Goal: Navigation & Orientation: Understand site structure

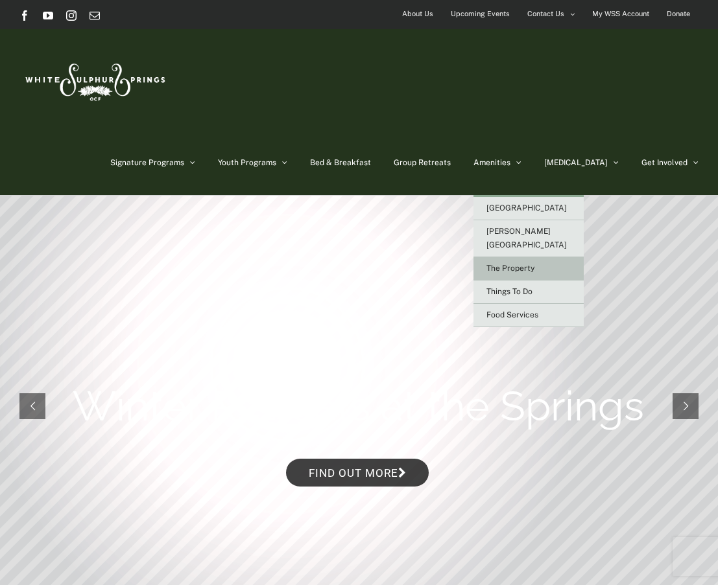
click at [555, 257] on link "The Property" at bounding box center [528, 268] width 110 height 23
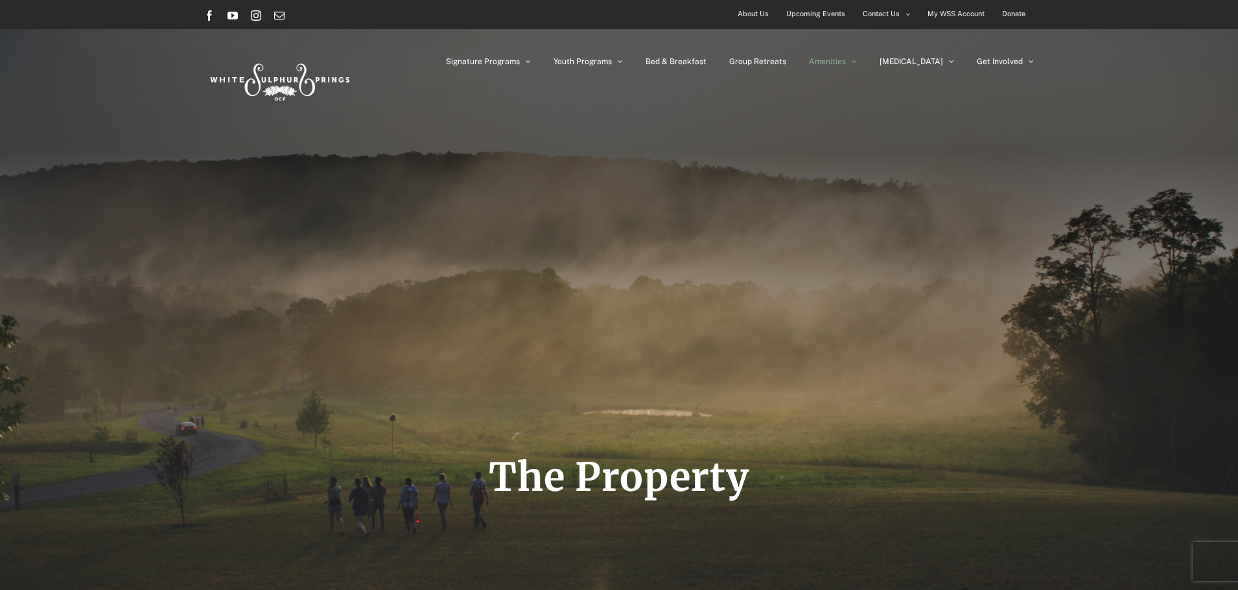
click at [717, 16] on span "About Us" at bounding box center [753, 14] width 31 height 19
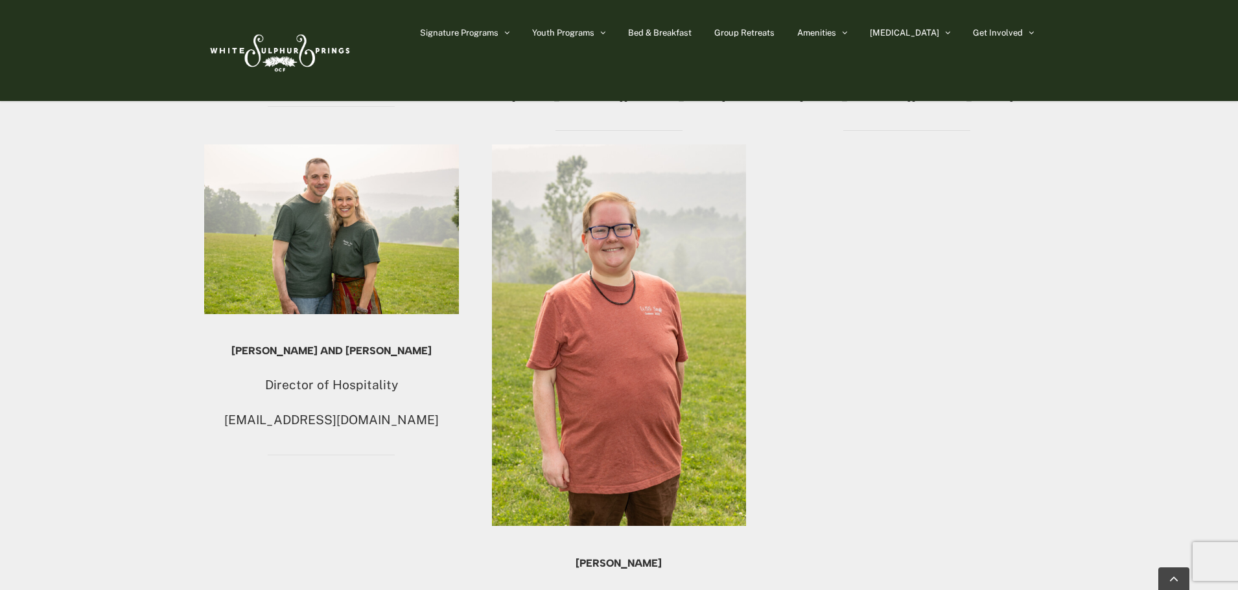
scroll to position [1426, 0]
